Goal: Task Accomplishment & Management: Complete application form

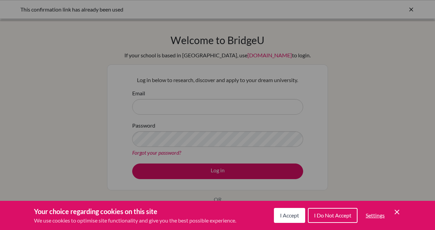
click at [294, 214] on span "I Accept" at bounding box center [289, 215] width 19 height 6
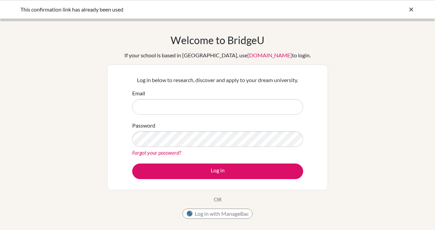
click at [409, 7] on icon at bounding box center [410, 9] width 7 height 7
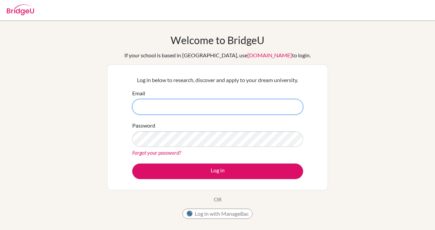
click at [212, 103] on input "Email" at bounding box center [217, 107] width 171 height 16
type input "adrian.robalino@cds.ed.cr"
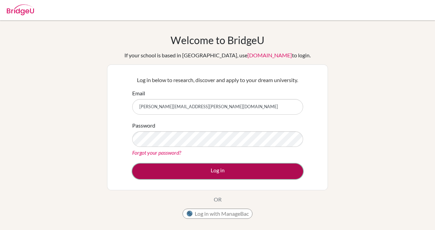
click at [207, 167] on button "Log in" at bounding box center [217, 172] width 171 height 16
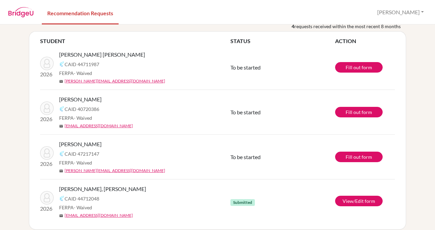
scroll to position [40, 0]
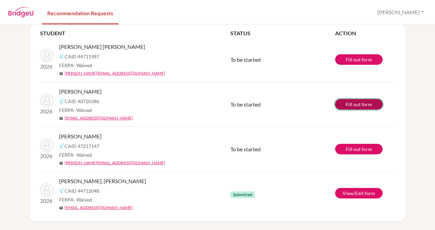
click at [356, 105] on link "Fill out form" at bounding box center [359, 104] width 48 height 11
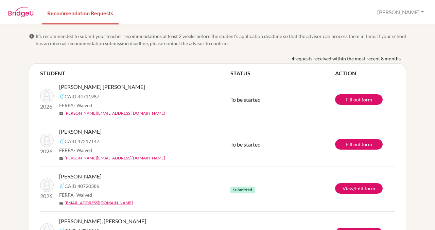
scroll to position [40, 0]
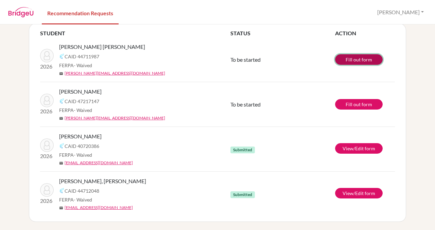
click at [364, 61] on link "Fill out form" at bounding box center [359, 59] width 48 height 11
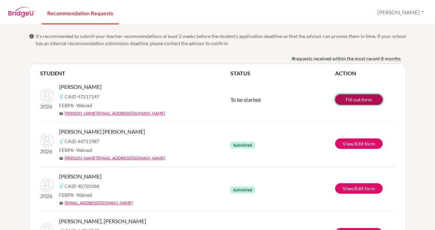
click at [361, 97] on link "Fill out form" at bounding box center [359, 99] width 48 height 11
